Goal: Task Accomplishment & Management: Use online tool/utility

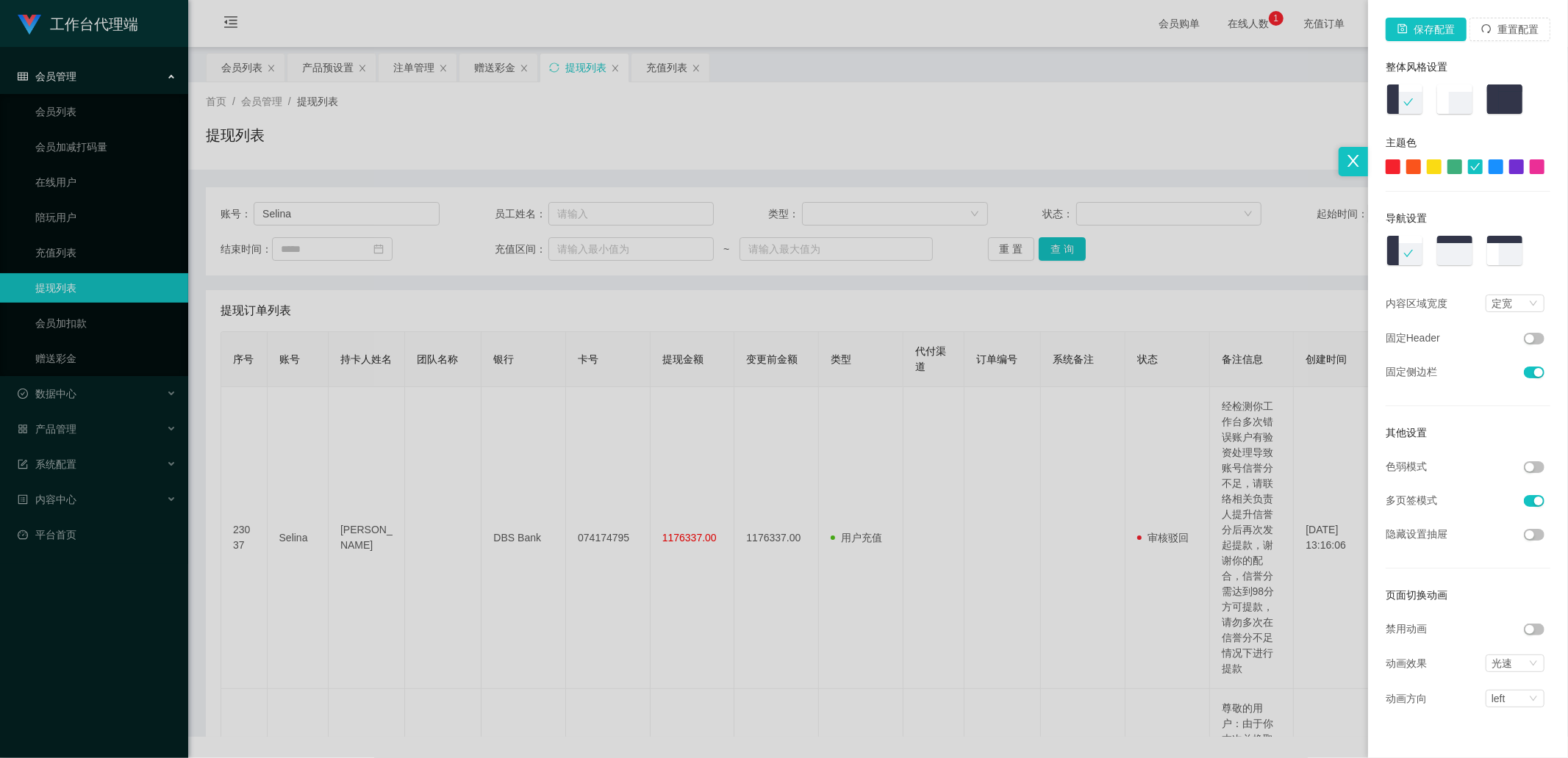
click at [1031, 150] on div at bounding box center [784, 379] width 1568 height 758
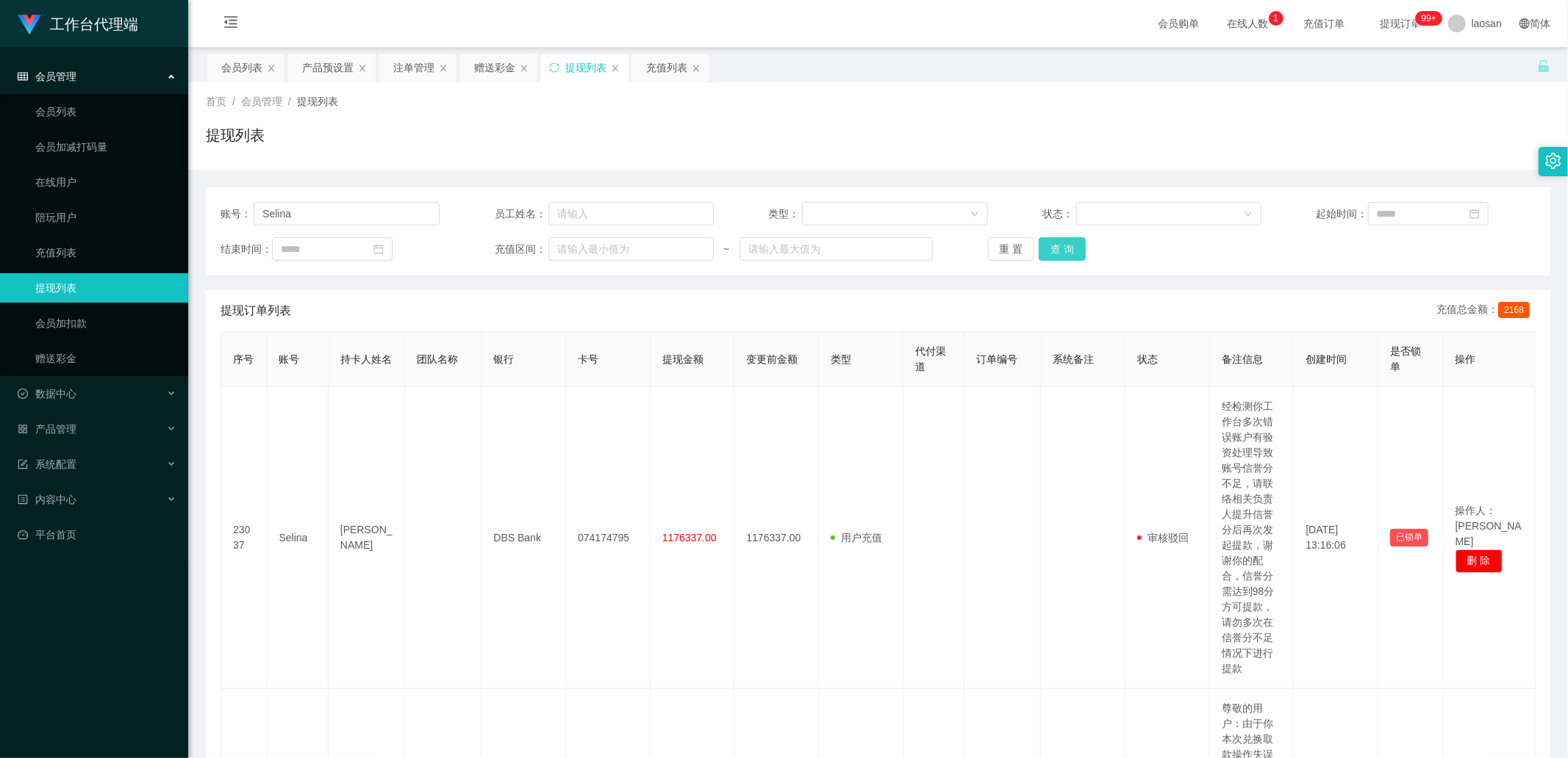
click at [1063, 240] on button "查 询" at bounding box center [1062, 249] width 47 height 23
click at [1063, 240] on button "查 询" at bounding box center [1070, 249] width 63 height 23
click at [500, 68] on div "赠送彩金" at bounding box center [494, 67] width 41 height 28
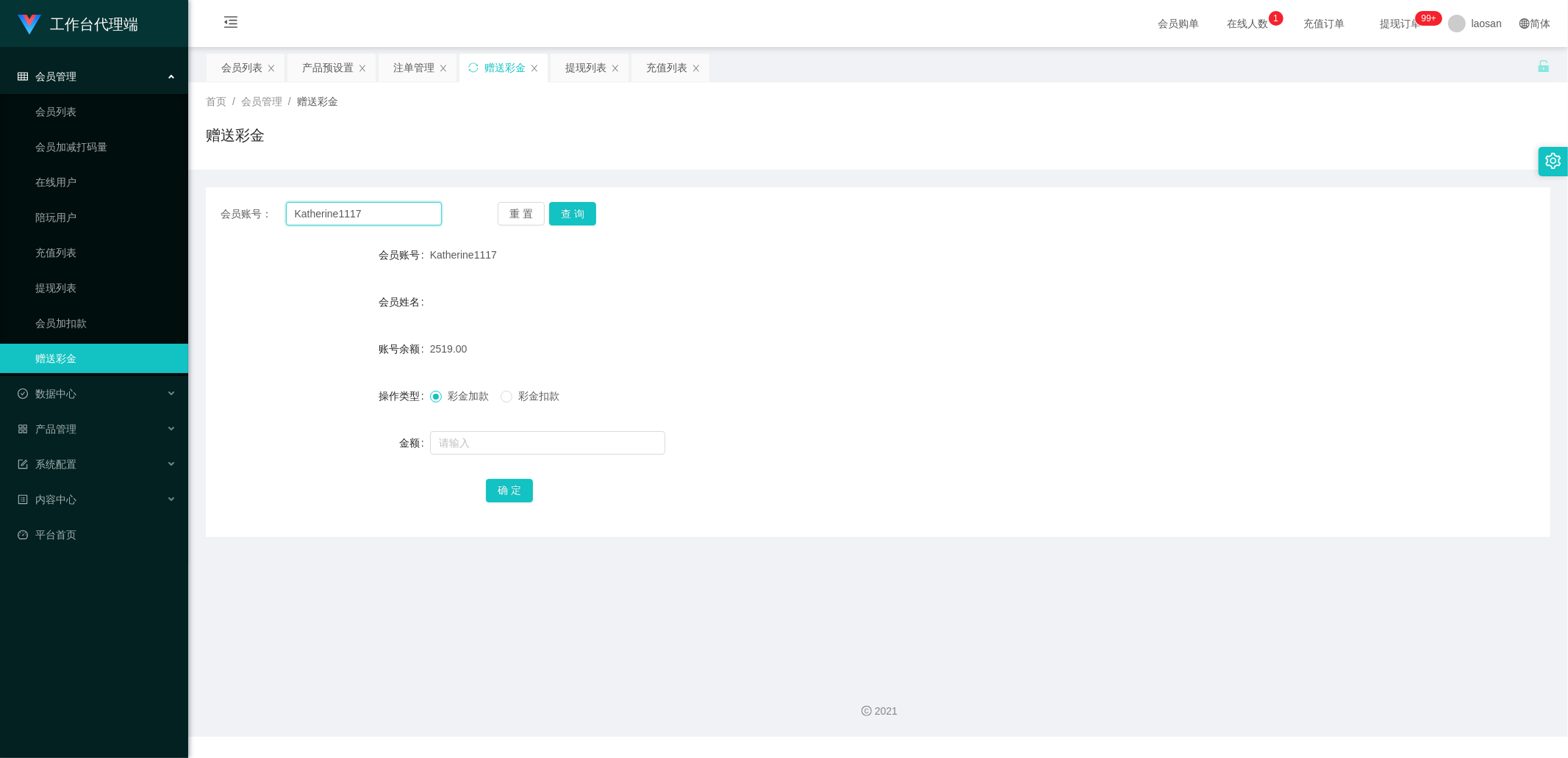
drag, startPoint x: 415, startPoint y: 209, endPoint x: 377, endPoint y: 200, distance: 39.1
click at [253, 199] on div "会员账号： Katherine1117 重 置 查 询 会员账号 Katherine1117 会员姓名 账号余额 2519.00 操作类型 彩金加款 彩金扣款…" at bounding box center [878, 361] width 1344 height 350
paste input "Selina"
type input "Selina"
click at [572, 205] on button "查 询" at bounding box center [573, 214] width 47 height 23
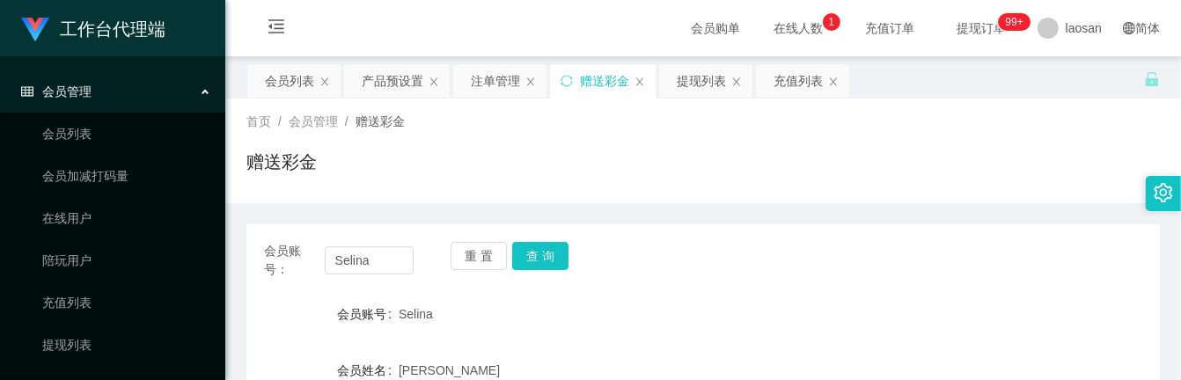
click at [357, 178] on div "赠送彩金" at bounding box center [703, 169] width 914 height 40
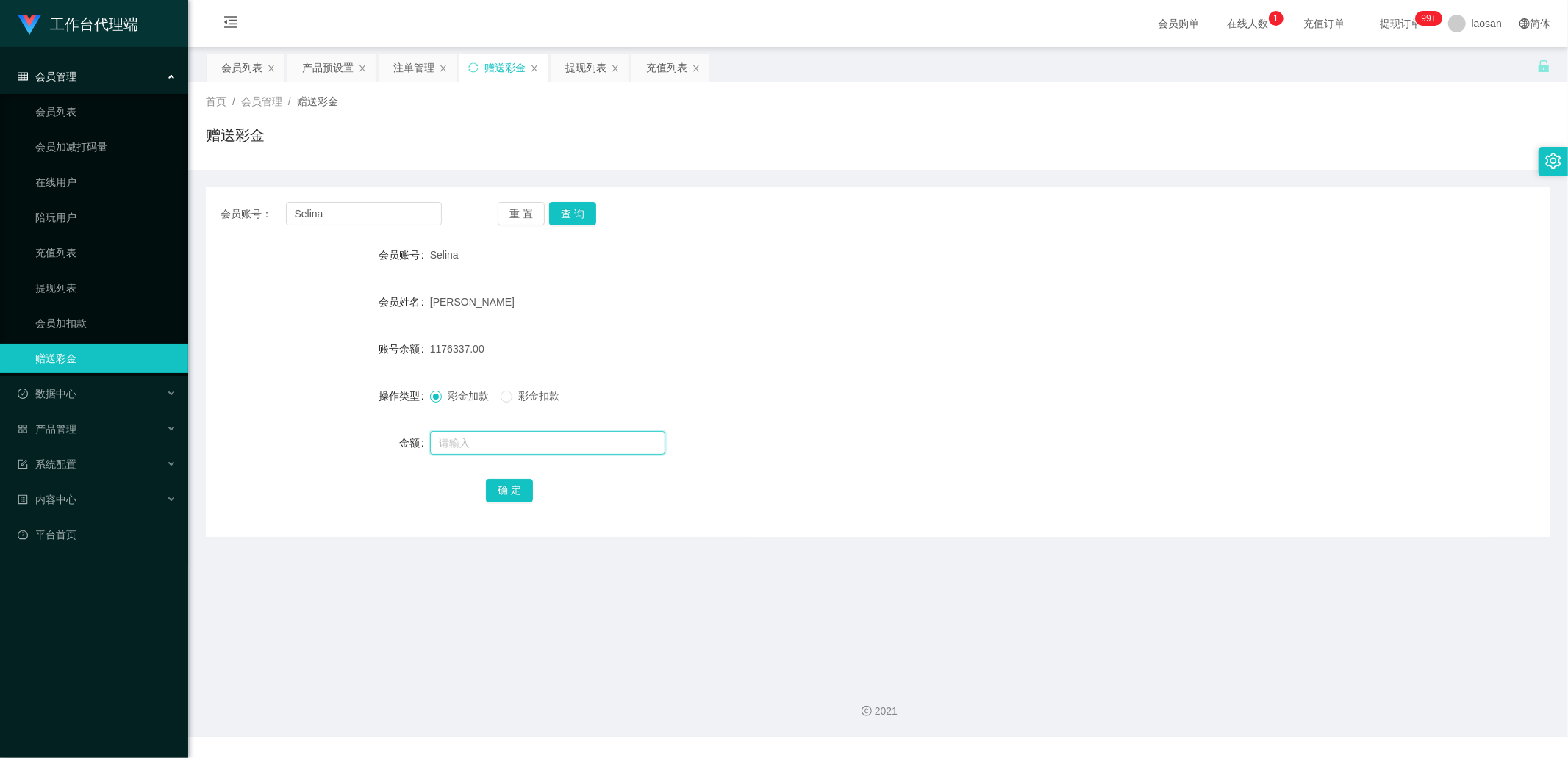
click at [451, 436] on input "text" at bounding box center [548, 443] width 235 height 23
type input "945"
click at [506, 491] on button "确 定" at bounding box center [509, 491] width 47 height 23
